Goal: Communication & Community: Answer question/provide support

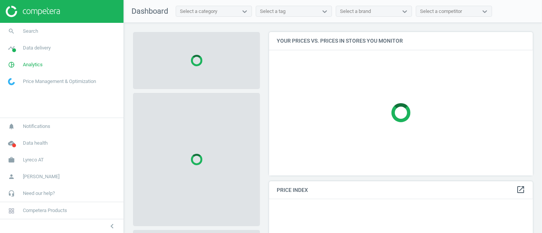
scroll to position [156, 271]
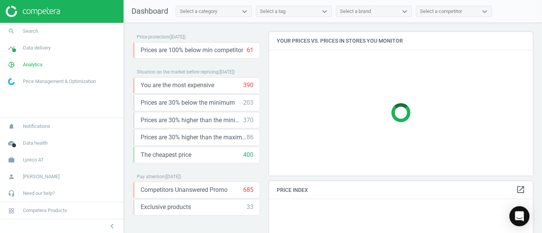
click at [514, 217] on div "Open Intercom Messenger" at bounding box center [520, 217] width 20 height 20
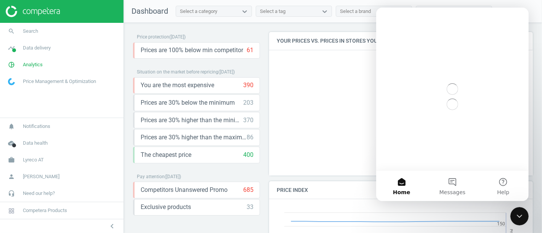
scroll to position [0, 0]
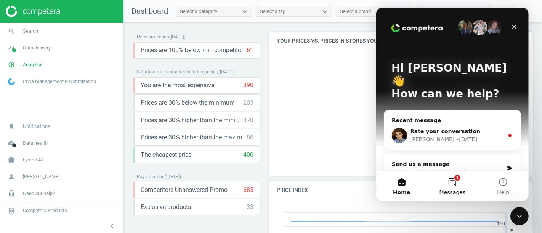
click at [457, 186] on button "1 Messages" at bounding box center [452, 186] width 51 height 31
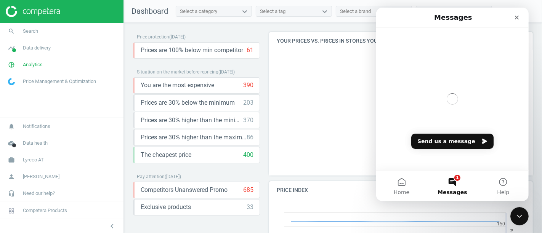
scroll to position [164, 271]
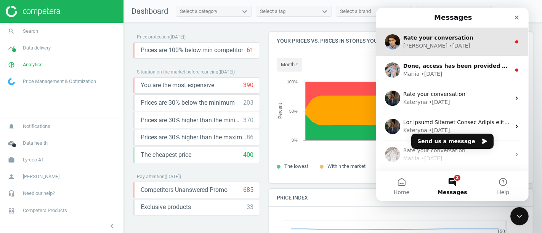
click at [461, 50] on div "Rate your conversation [PERSON_NAME] • [DATE]" at bounding box center [452, 42] width 153 height 28
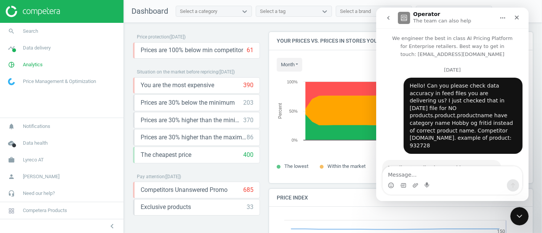
scroll to position [47, 0]
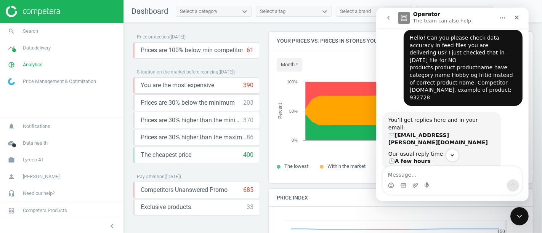
click at [422, 177] on textarea "Message…" at bounding box center [452, 173] width 140 height 13
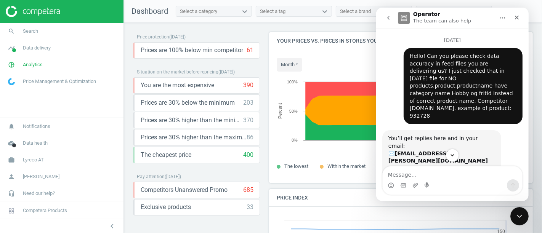
scroll to position [241, 0]
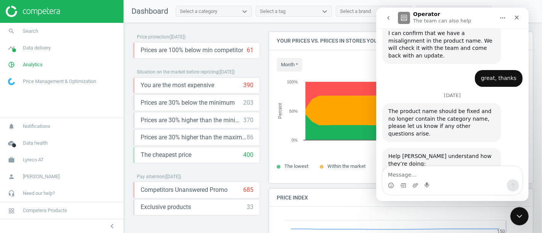
click at [468, 194] on span "Amazing" at bounding box center [471, 201] width 14 height 14
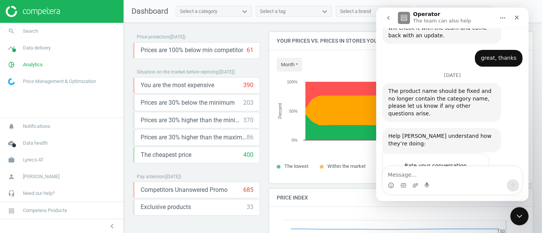
scroll to position [261, 0]
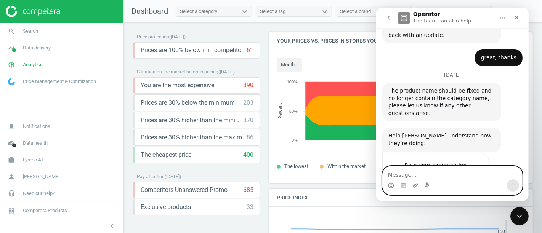
click at [441, 169] on textarea "Message…" at bounding box center [452, 173] width 140 height 13
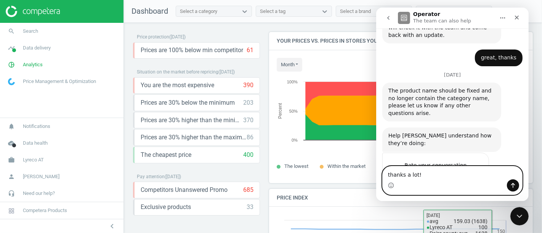
type textarea "thanks a lot!"
click at [513, 181] on button "Send a message…" at bounding box center [513, 186] width 12 height 12
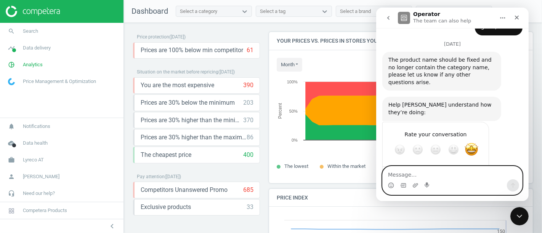
scroll to position [294, 0]
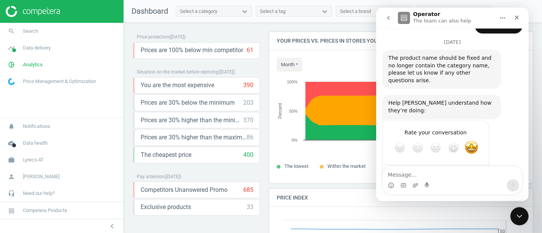
click at [478, 168] on div "Submit" at bounding box center [475, 175] width 15 height 15
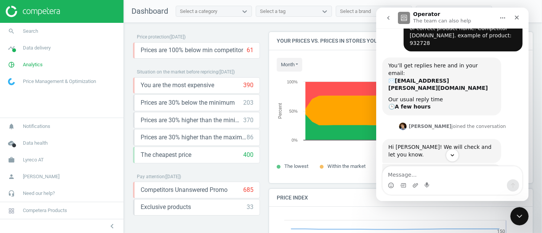
scroll to position [95, 0]
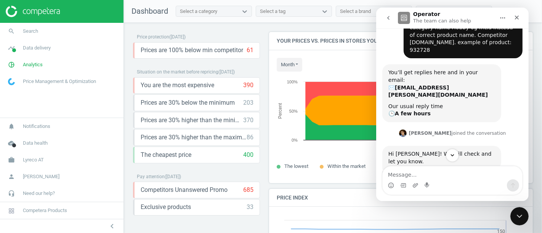
click at [388, 19] on icon "go back" at bounding box center [388, 18] width 6 height 6
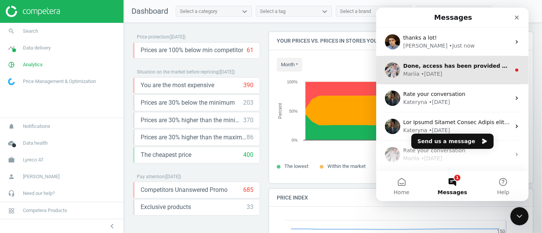
click at [434, 70] on div "• [DATE]" at bounding box center [431, 74] width 21 height 8
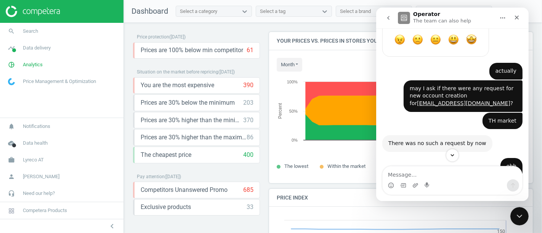
scroll to position [771, 0]
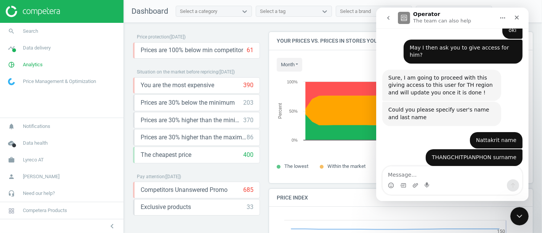
click at [456, 172] on div "Done, access has been provided along with the first-step instructions. Let me k…" at bounding box center [452, 196] width 140 height 48
click at [454, 170] on textarea "Message…" at bounding box center [452, 173] width 140 height 13
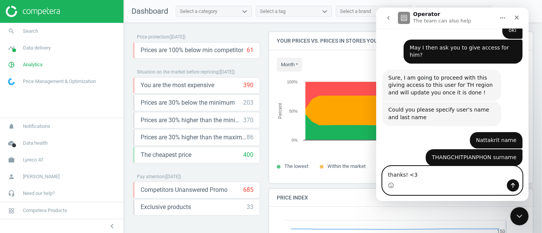
type textarea "thanks! <3"
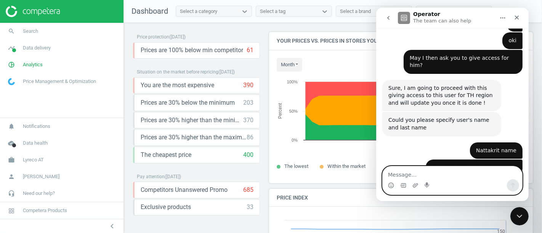
scroll to position [814, 0]
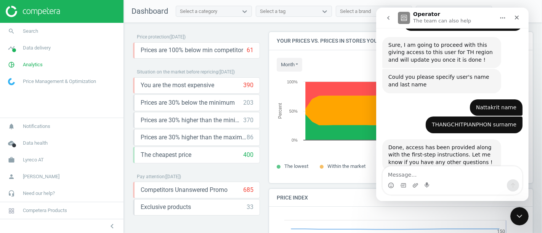
click at [381, 19] on button "go back" at bounding box center [388, 18] width 14 height 14
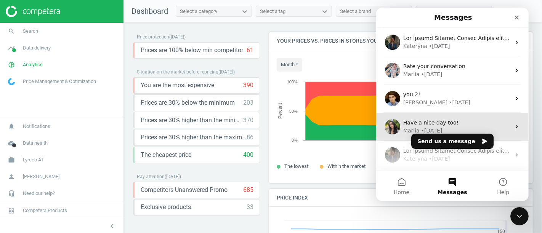
scroll to position [0, 0]
